Goal: Check status: Check status

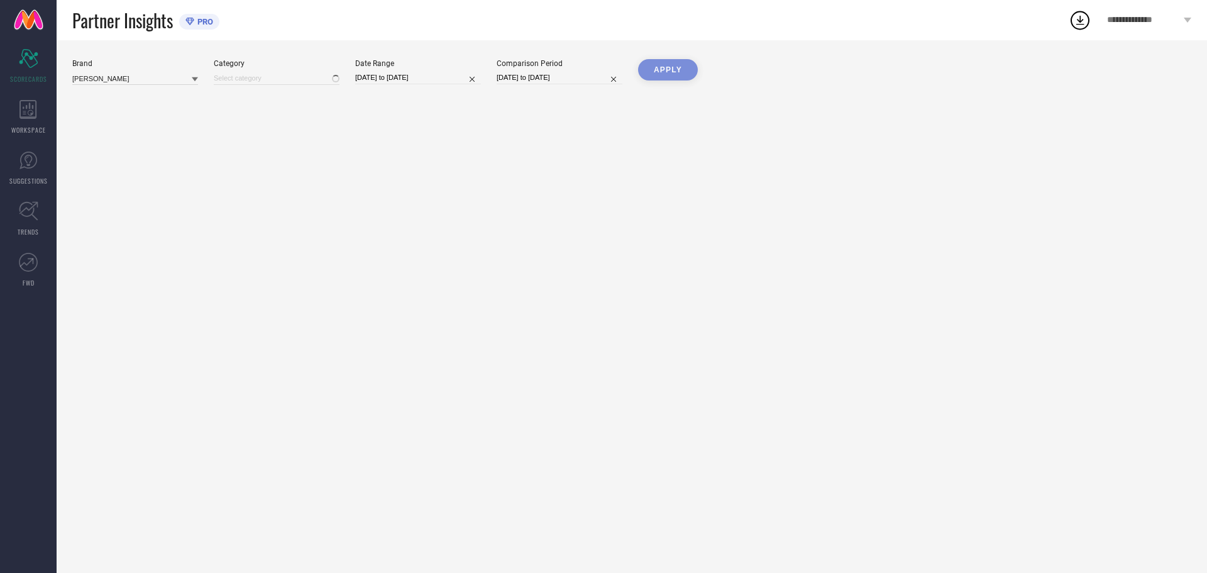
type input "All"
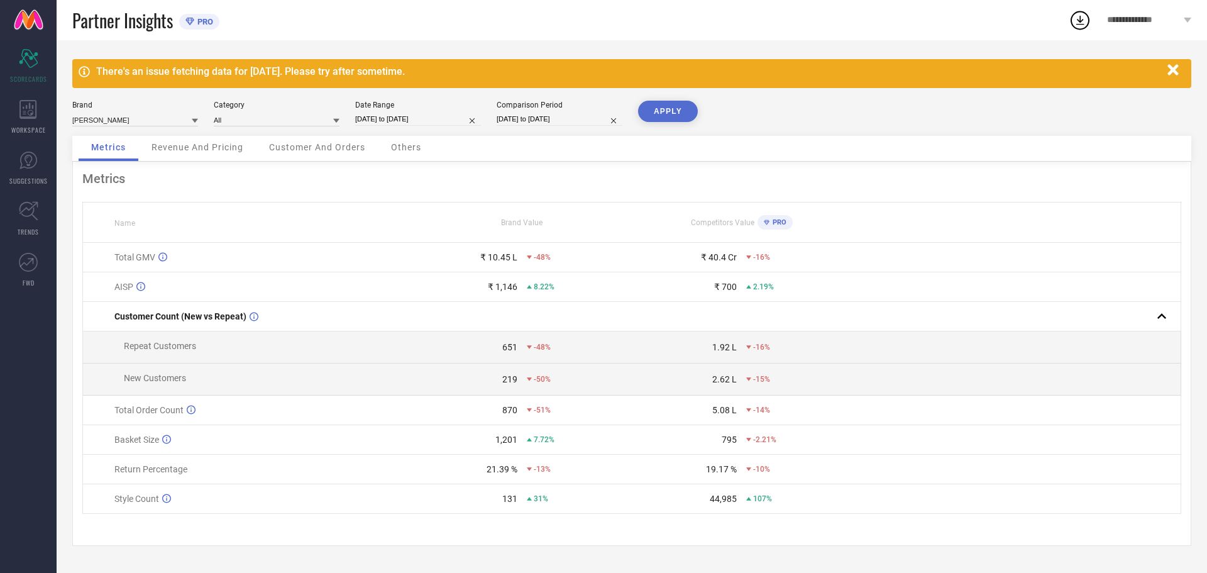
click at [660, 114] on button "APPLY" at bounding box center [668, 111] width 60 height 21
click at [196, 153] on div "Revenue And Pricing" at bounding box center [197, 148] width 117 height 25
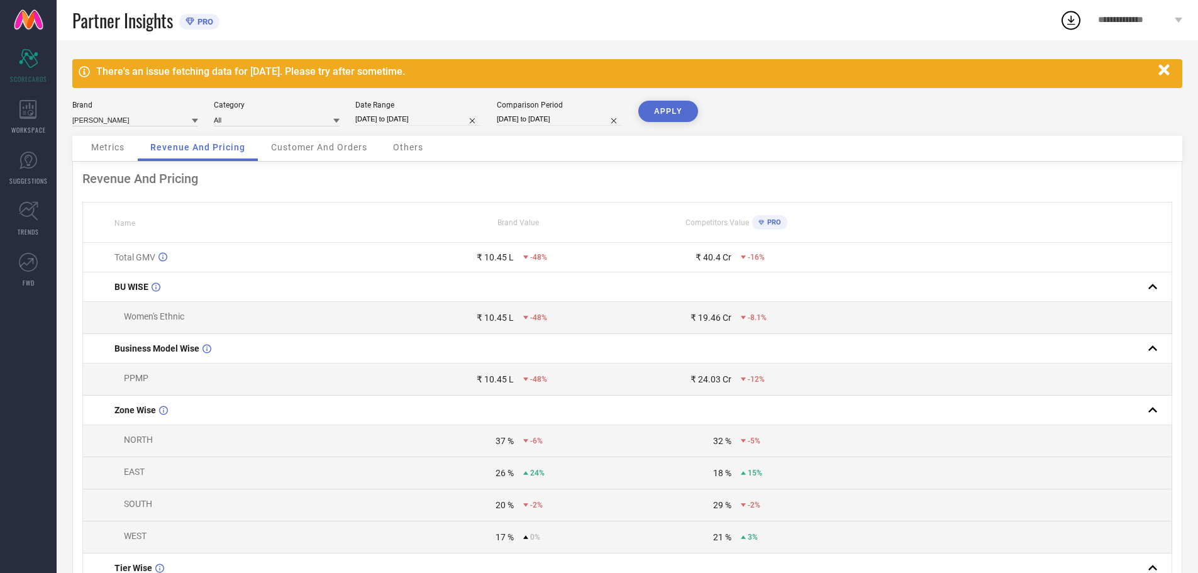
click at [332, 151] on span "Customer And Orders" at bounding box center [319, 147] width 96 height 10
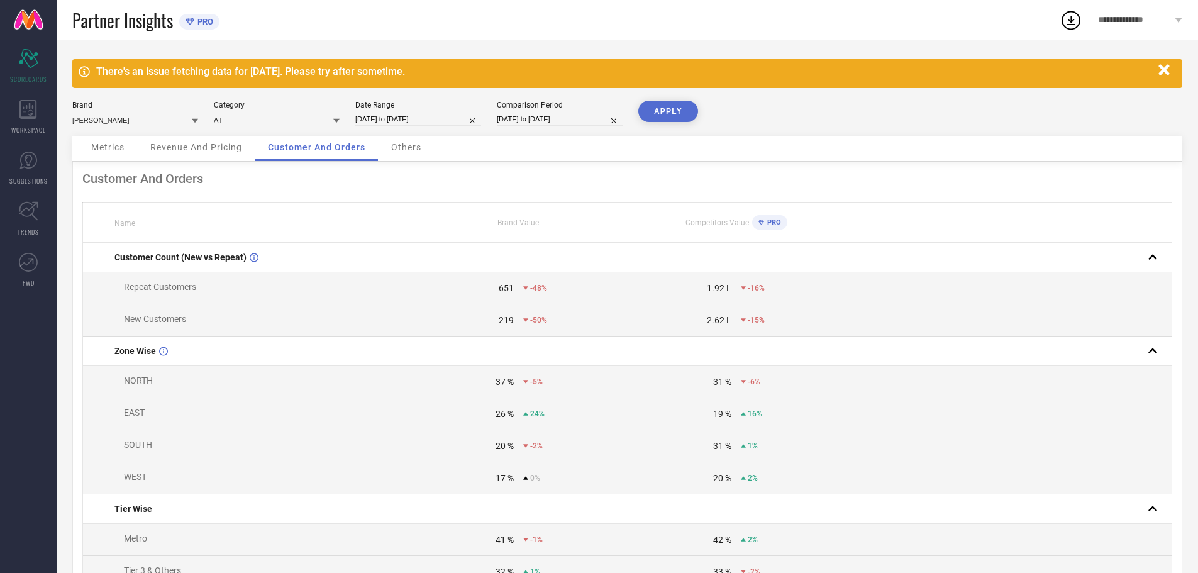
click at [392, 145] on span "Others" at bounding box center [406, 147] width 30 height 10
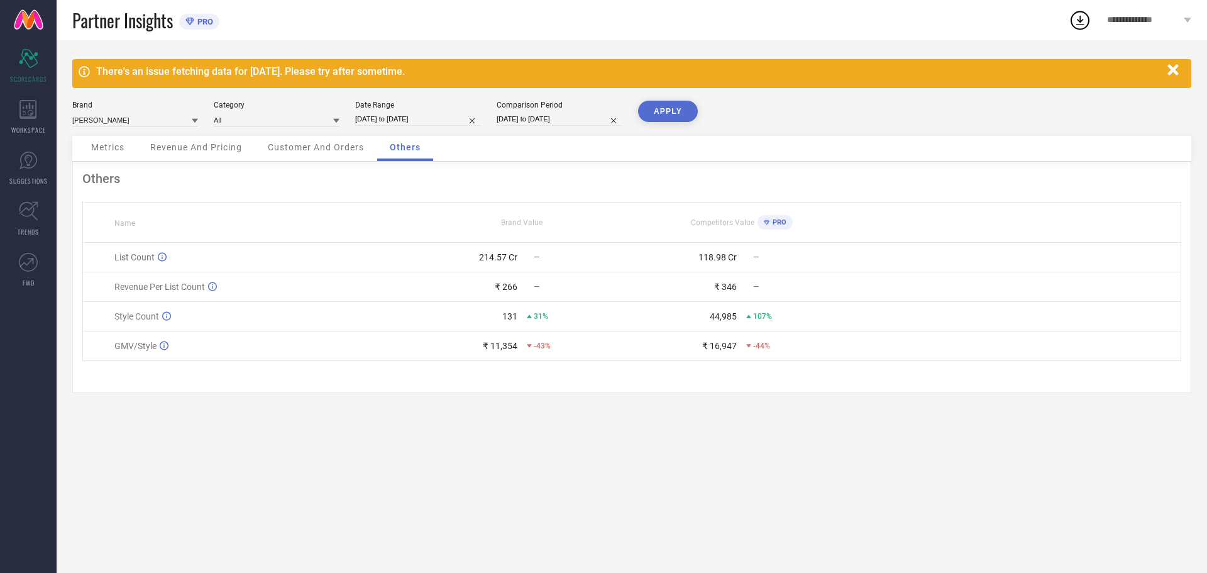
click at [1088, 20] on icon at bounding box center [1080, 20] width 23 height 23
click at [1082, 27] on icon at bounding box center [1080, 20] width 23 height 23
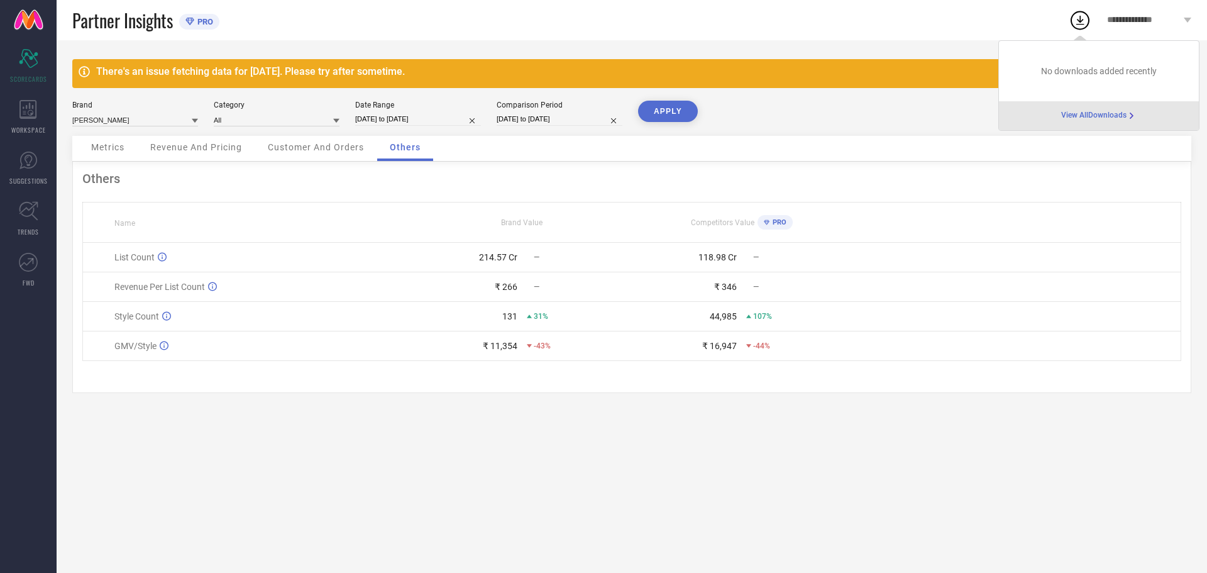
click at [1087, 118] on span "View All Downloads" at bounding box center [1094, 116] width 65 height 10
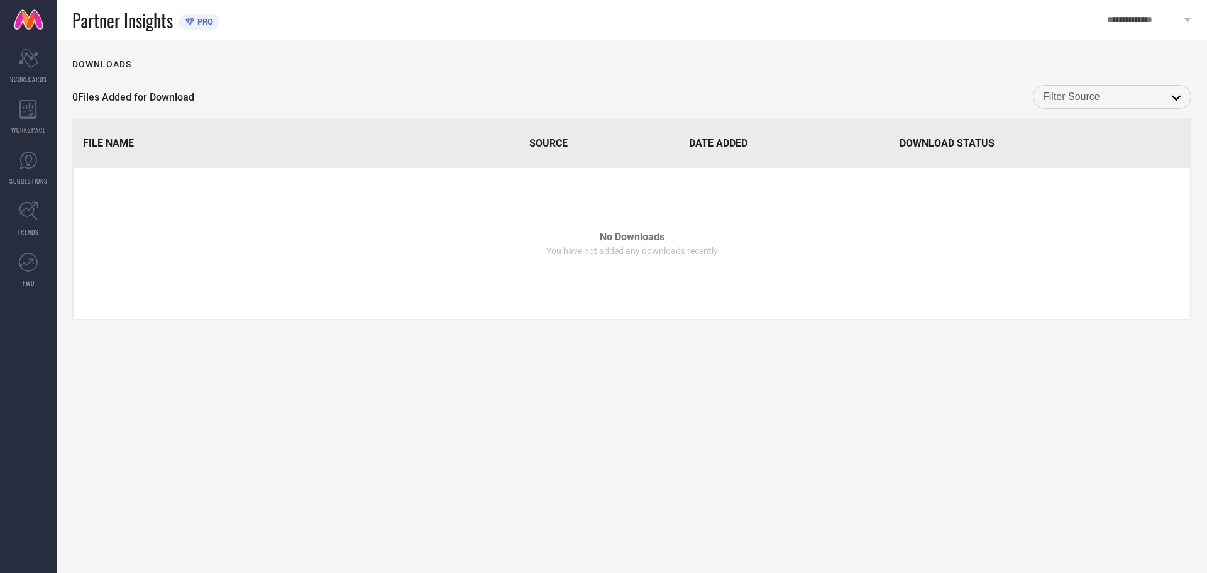
click at [1100, 96] on input at bounding box center [1112, 97] width 138 height 16
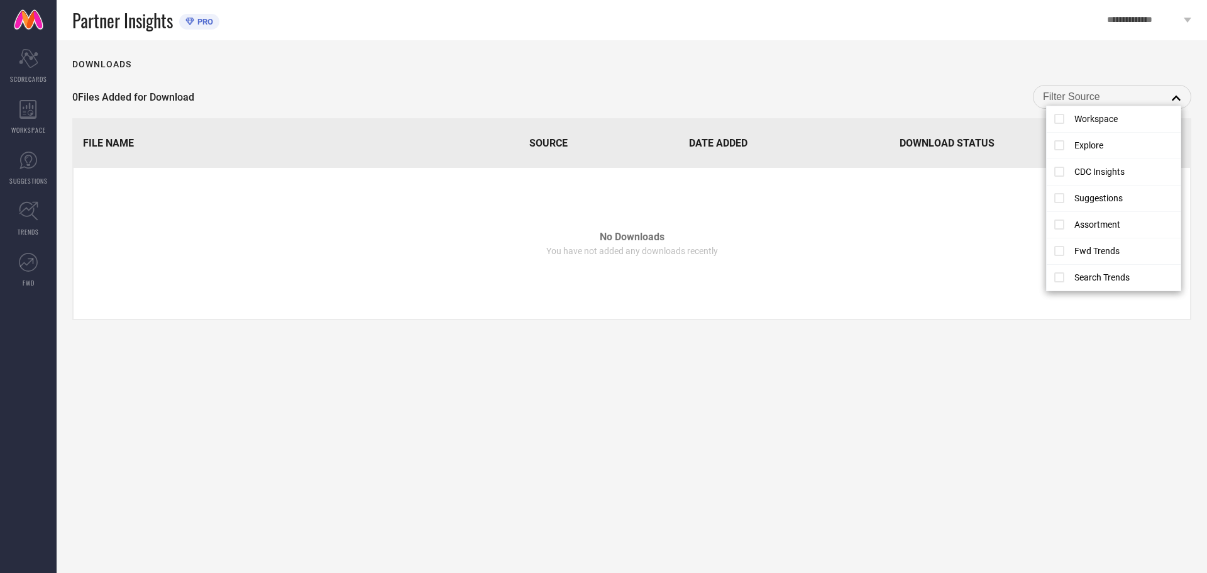
click at [972, 226] on td "No Downloads You have not added any downloads recently" at bounding box center [632, 243] width 1117 height 151
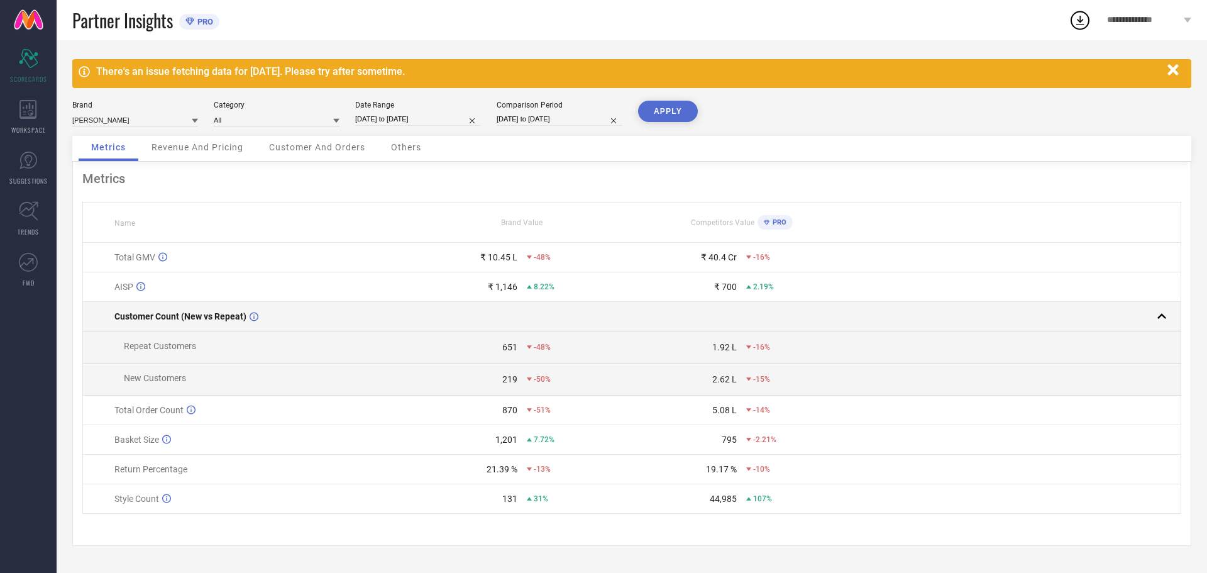
click at [1159, 314] on rect at bounding box center [1162, 317] width 18 height 18
